Goal: Transaction & Acquisition: Purchase product/service

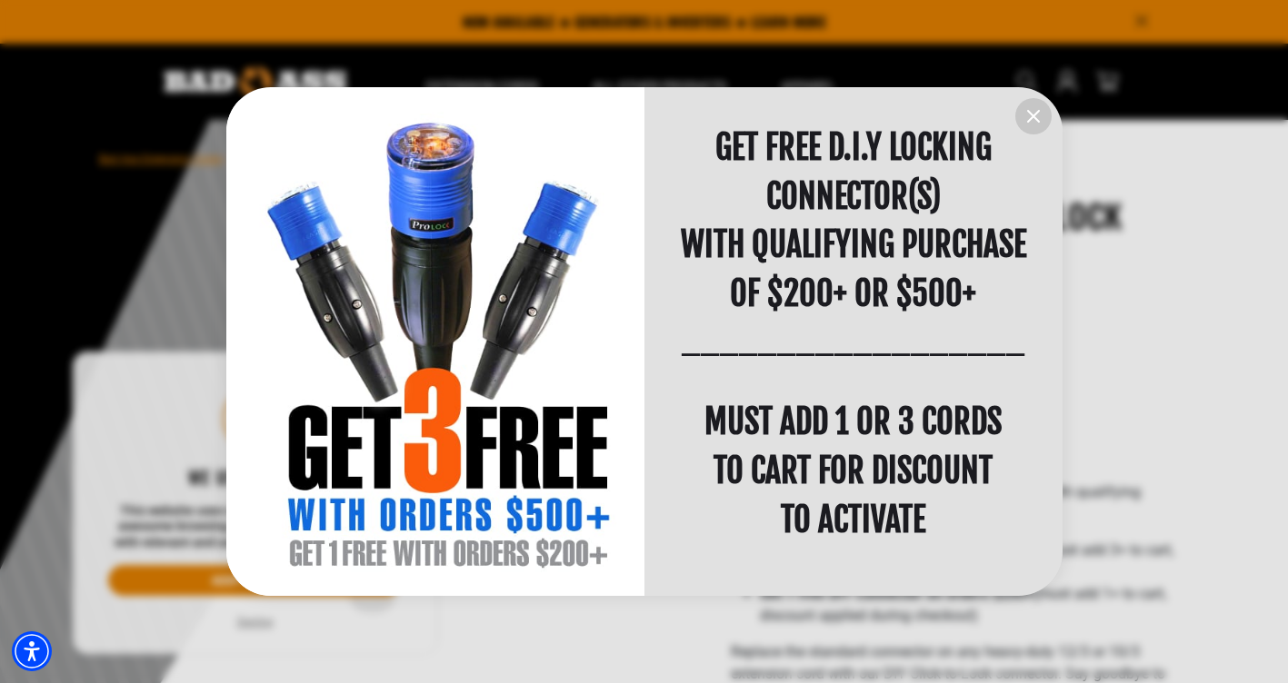
click at [1031, 124] on icon "information" at bounding box center [1033, 116] width 22 height 22
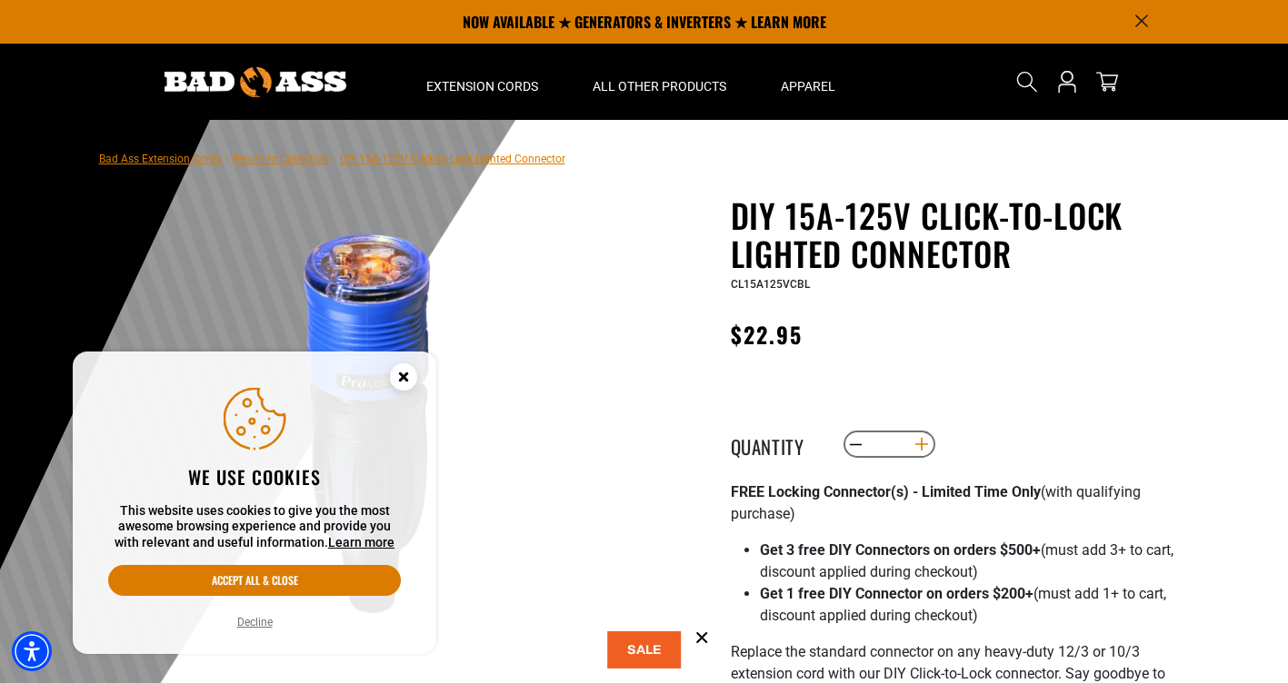
click at [923, 444] on button "Increase quantity for DIY 15A-125V Click-to-Lock Lighted Connector" at bounding box center [921, 444] width 28 height 31
type input "*"
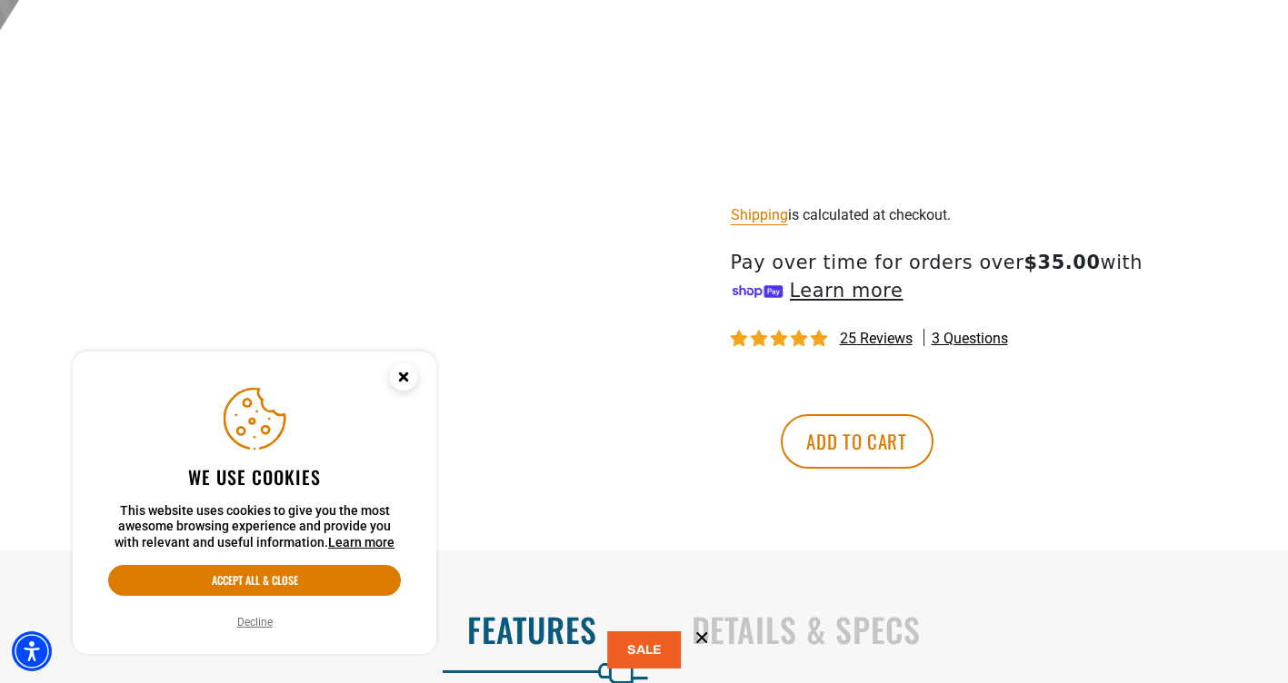
scroll to position [909, 0]
click at [933, 438] on button "Add to cart" at bounding box center [857, 440] width 153 height 55
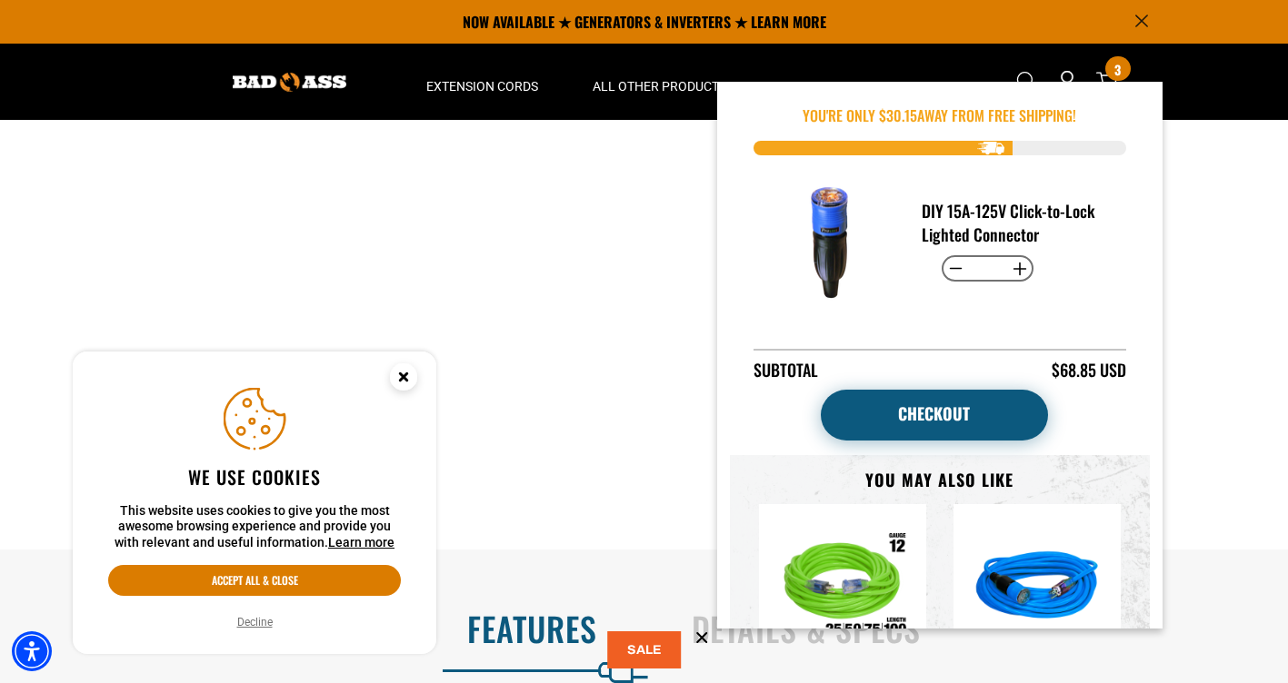
click at [942, 403] on link "Checkout" at bounding box center [934, 415] width 227 height 51
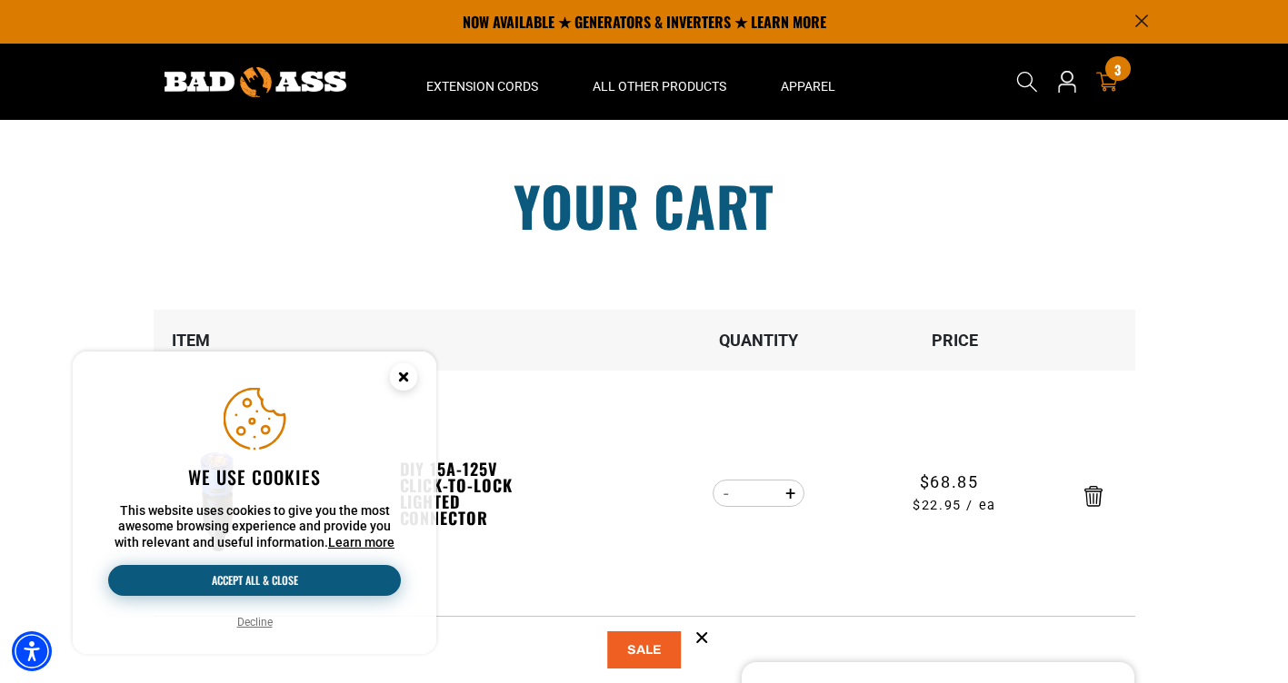
click at [268, 583] on button "Accept all & close" at bounding box center [254, 580] width 293 height 31
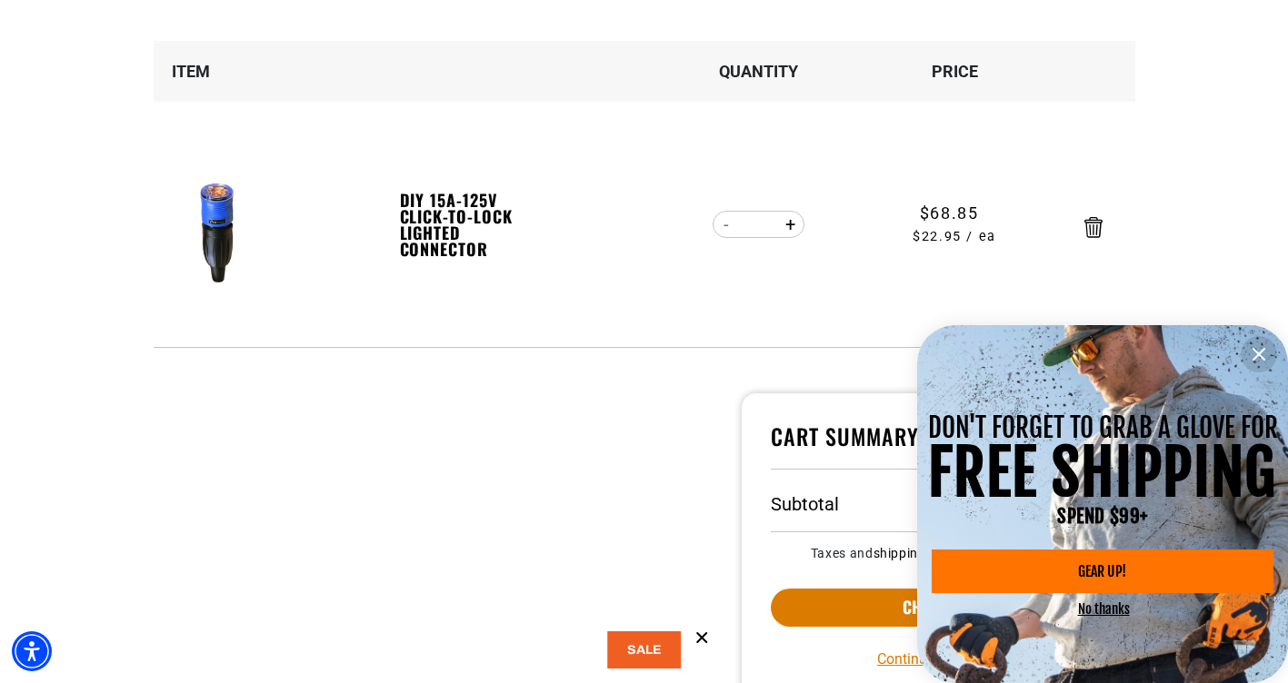
scroll to position [273, 0]
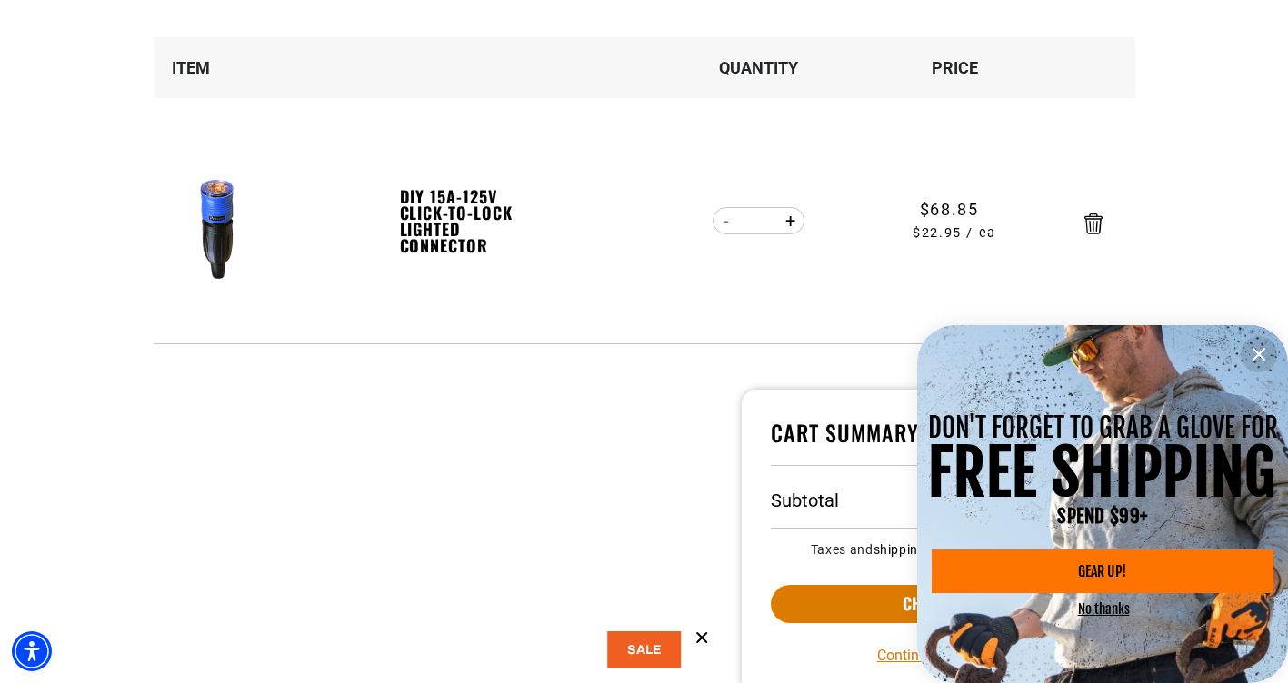
click at [1252, 347] on icon "information" at bounding box center [1259, 354] width 22 height 22
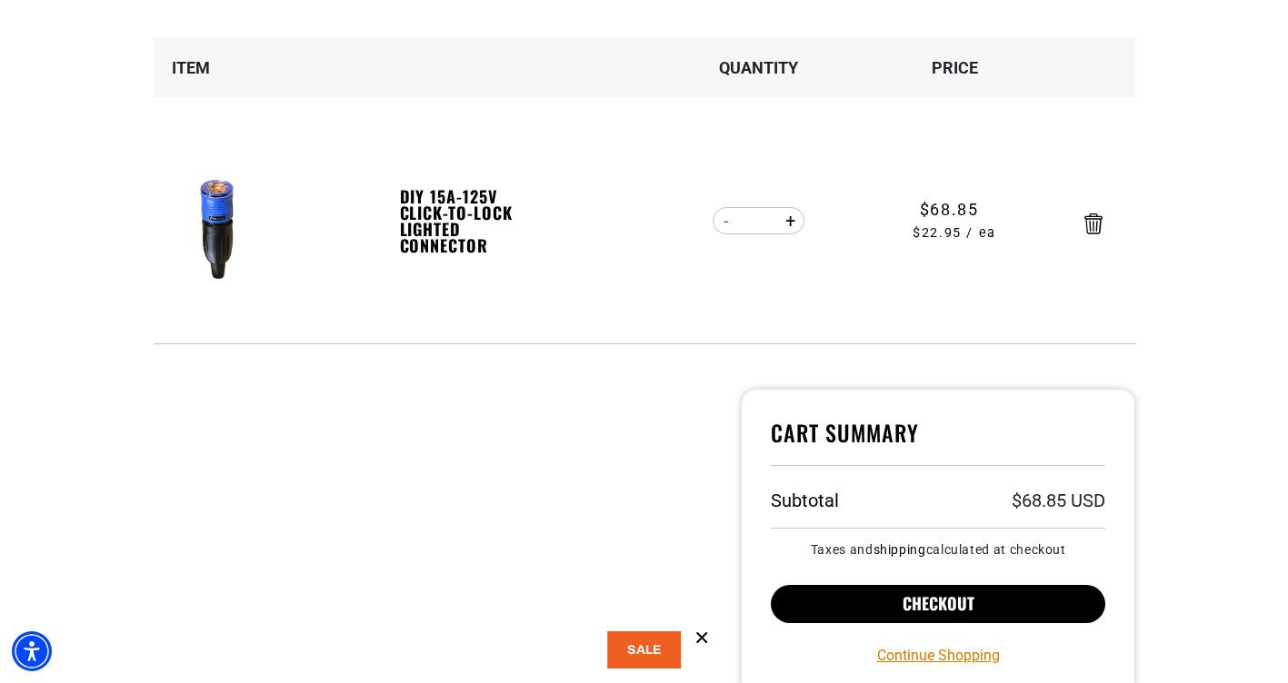
click at [879, 602] on button "Checkout" at bounding box center [938, 604] width 335 height 38
